Goal: Task Accomplishment & Management: Use online tool/utility

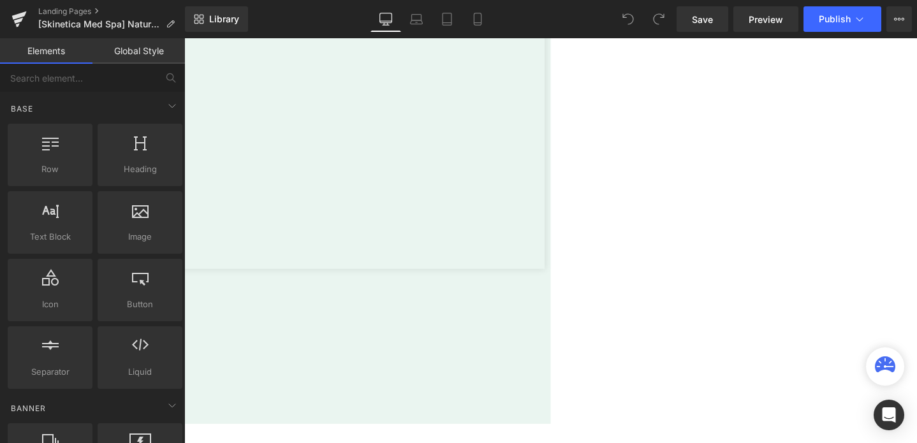
scroll to position [2980, 0]
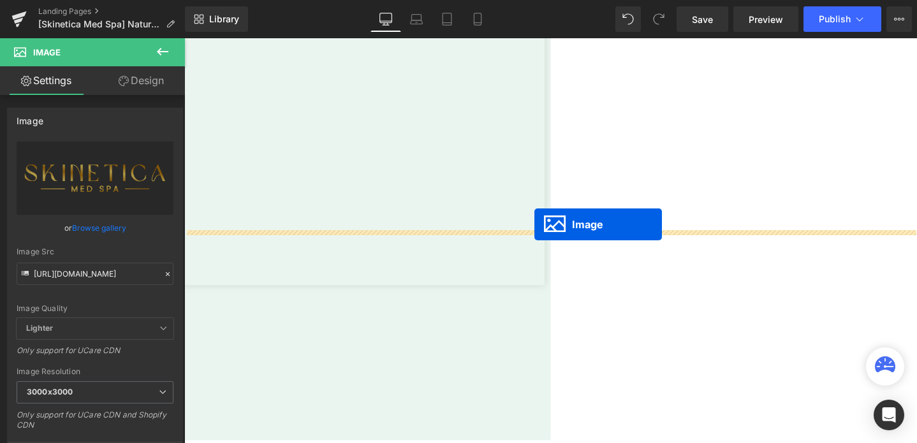
drag, startPoint x: 548, startPoint y: 312, endPoint x: 553, endPoint y: 235, distance: 77.4
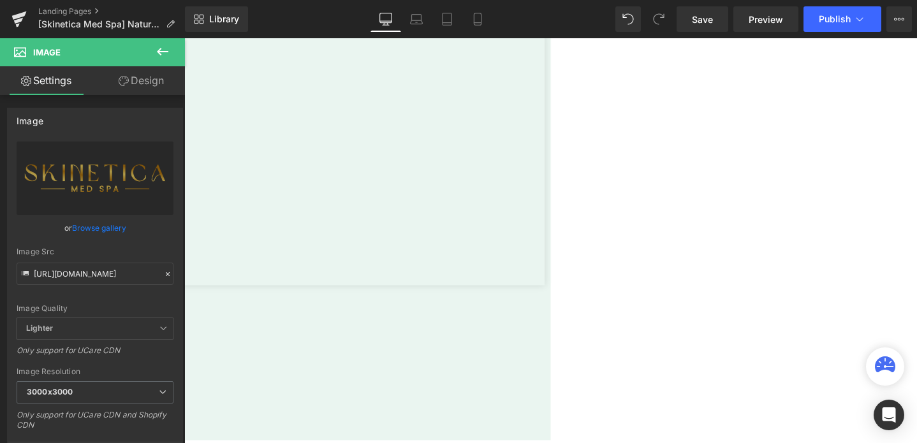
click at [184, 38] on span "Text Block" at bounding box center [184, 38] width 0 height 0
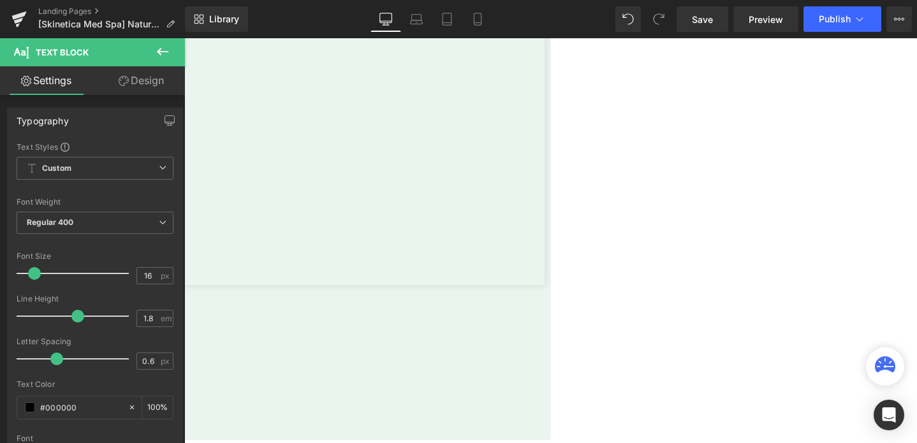
click at [137, 80] on link "Design" at bounding box center [141, 80] width 93 height 29
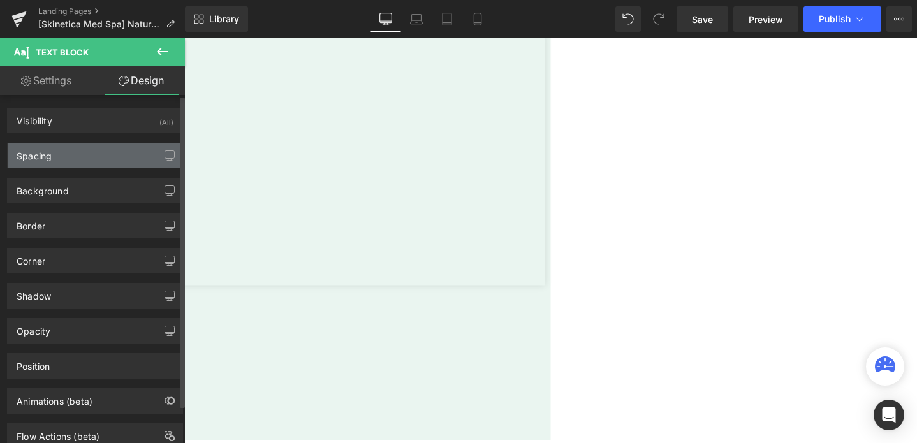
click at [75, 145] on div "Spacing" at bounding box center [95, 156] width 175 height 24
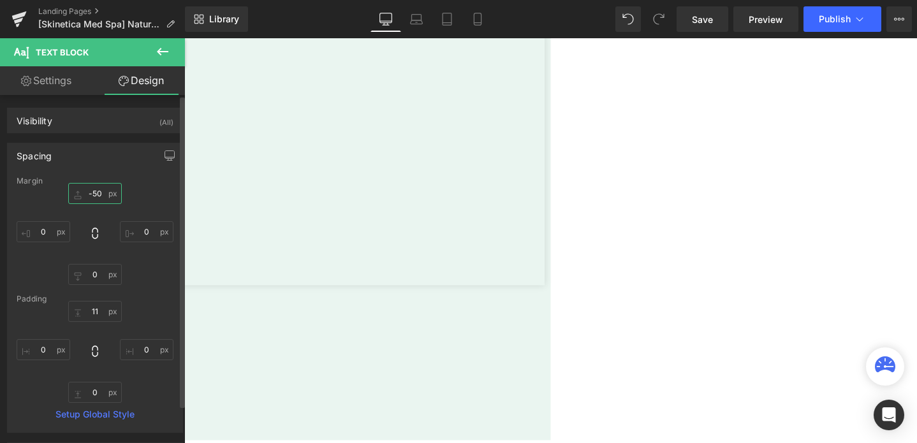
click at [87, 191] on input "text" at bounding box center [95, 193] width 54 height 21
type input "0"
click at [184, 38] on span "Text Block" at bounding box center [184, 38] width 0 height 0
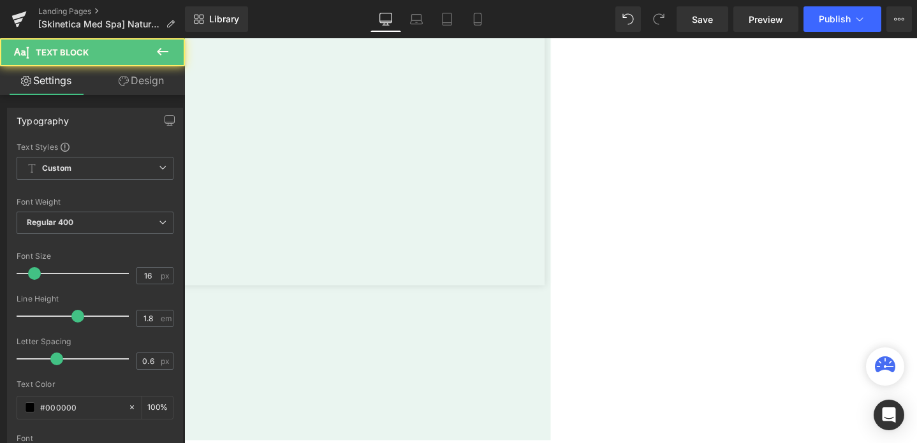
click at [132, 75] on link "Design" at bounding box center [141, 80] width 93 height 29
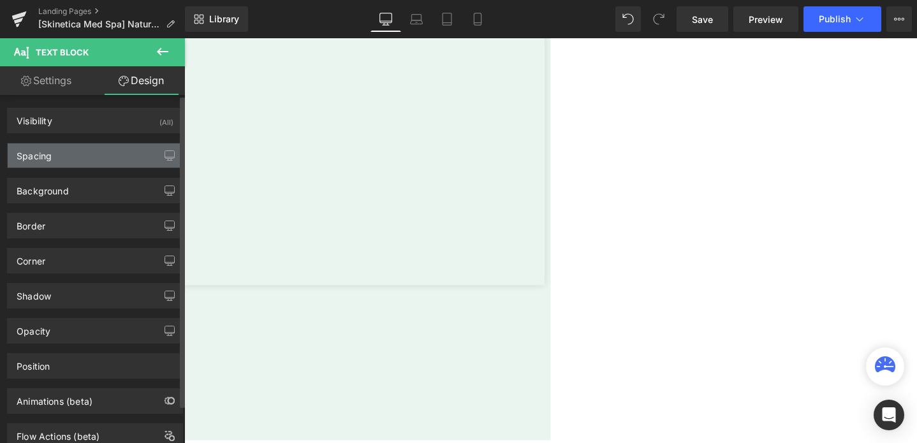
click at [72, 154] on div "Spacing" at bounding box center [95, 156] width 175 height 24
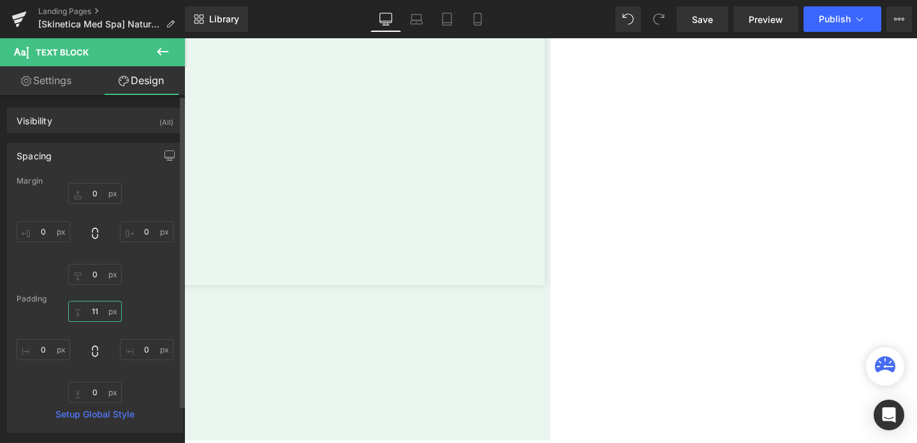
click at [98, 311] on input "11" at bounding box center [95, 311] width 54 height 21
type input "0"
click at [831, 22] on span "Publish" at bounding box center [835, 19] width 32 height 10
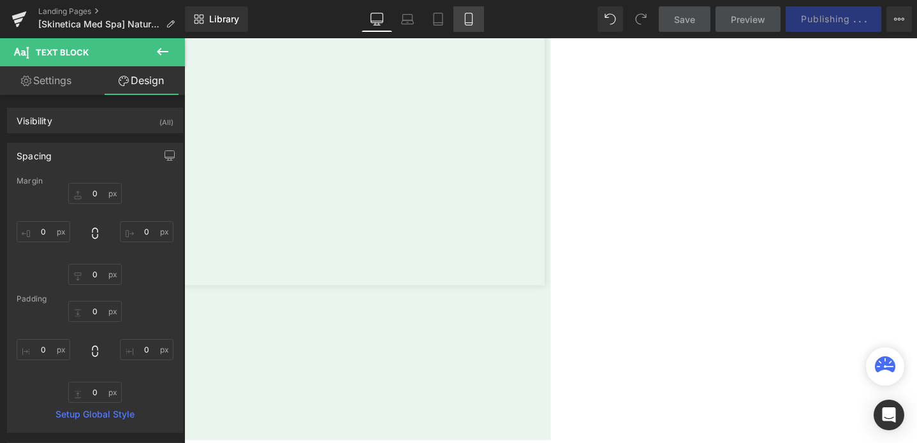
click at [465, 25] on icon at bounding box center [469, 19] width 13 height 13
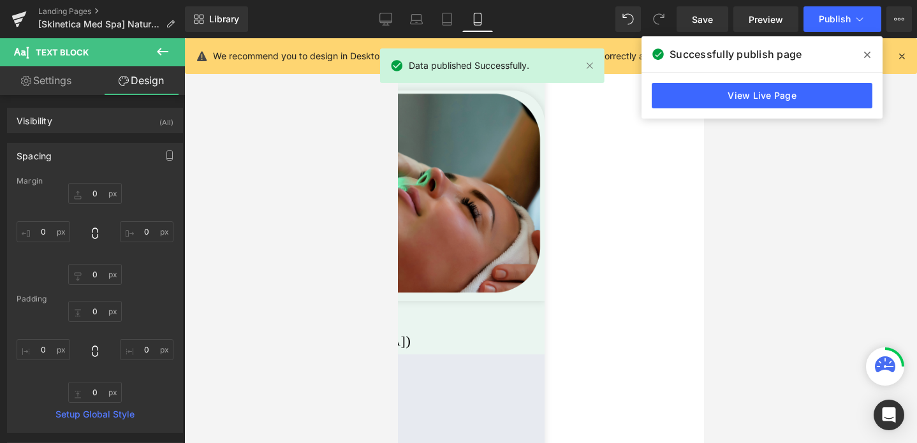
scroll to position [4556, 0]
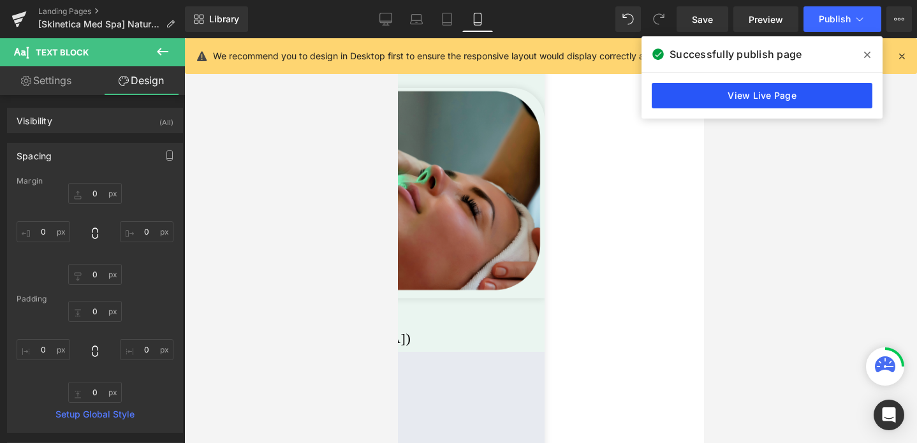
click at [0, 0] on link "View Live Page" at bounding box center [0, 0] width 0 height 0
